Goal: Check status: Check status

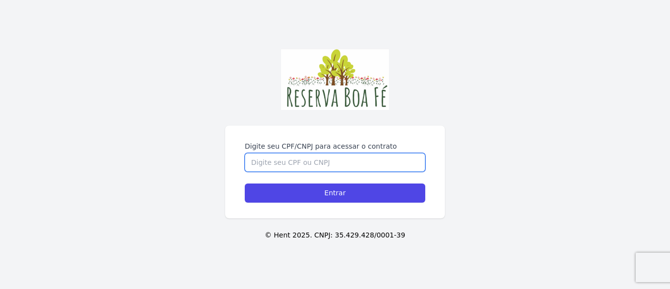
click at [331, 158] on input "Digite seu CPF/CNPJ para acessar o contrato" at bounding box center [335, 162] width 180 height 19
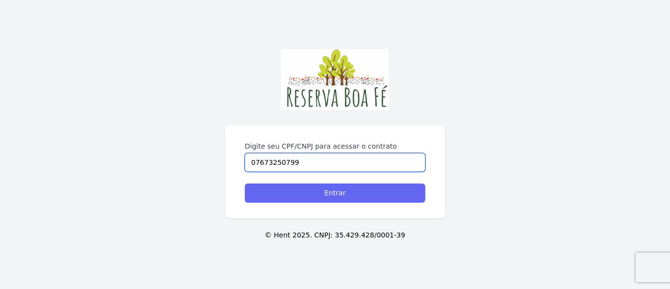
type input "07673250799"
click at [333, 199] on input "Entrar" at bounding box center [335, 192] width 180 height 19
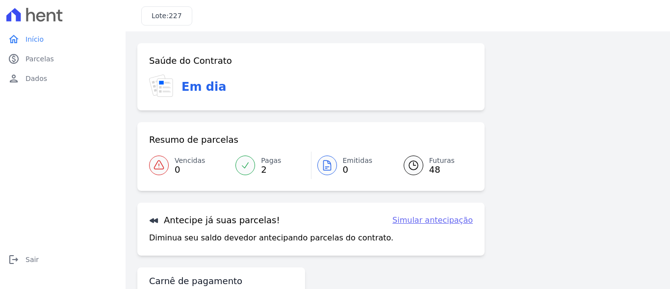
click at [433, 166] on span "48" at bounding box center [441, 170] width 25 height 8
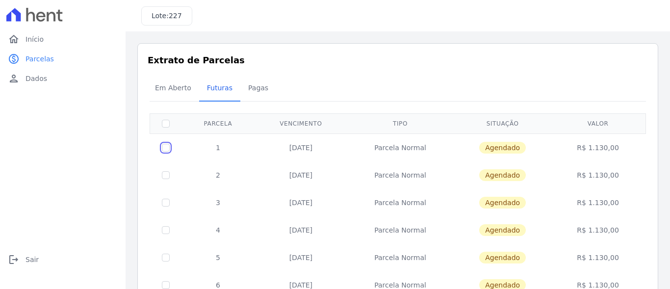
click at [163, 149] on input "checkbox" at bounding box center [166, 148] width 8 height 8
checkbox input "true"
click at [246, 90] on span "Pagas" at bounding box center [258, 88] width 32 height 20
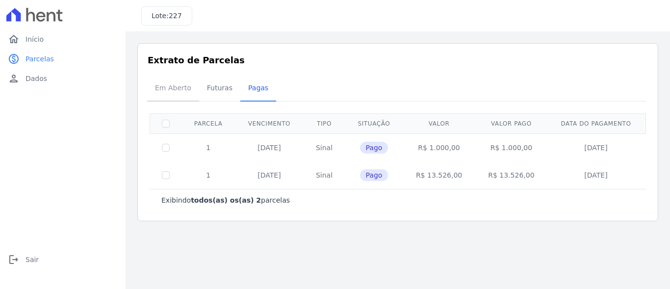
click at [164, 85] on span "Em Aberto" at bounding box center [173, 88] width 48 height 20
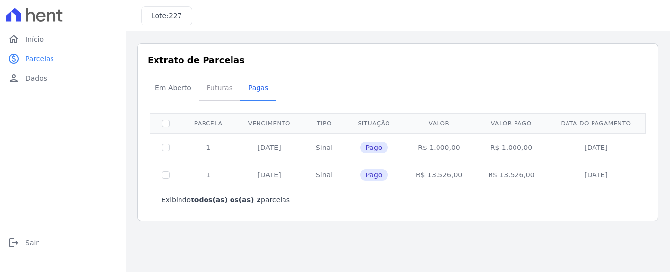
click at [217, 90] on span "Futuras" at bounding box center [219, 88] width 37 height 20
